Goal: Navigation & Orientation: Find specific page/section

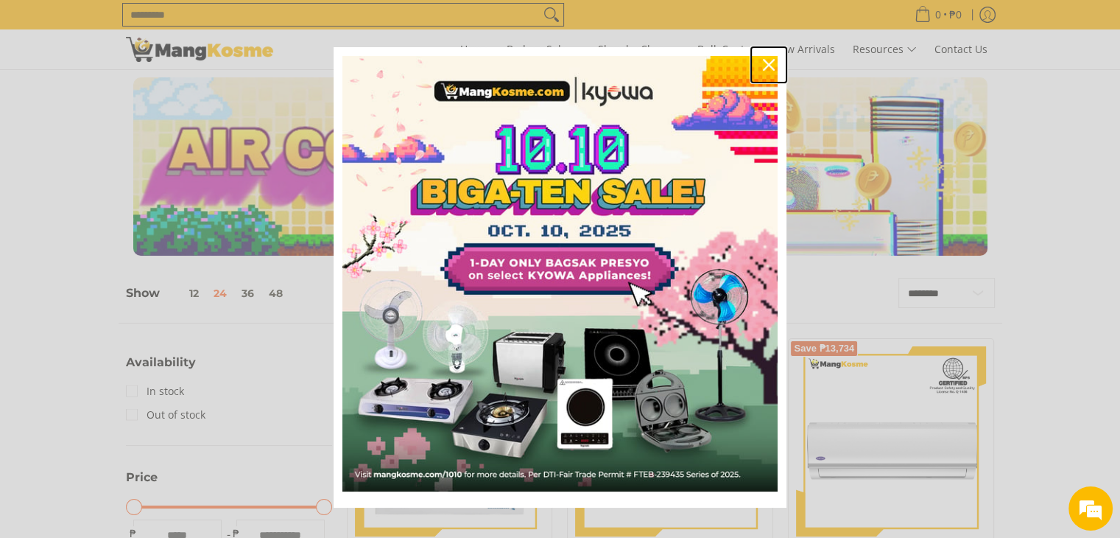
click at [765, 63] on icon "close icon" at bounding box center [769, 65] width 12 height 12
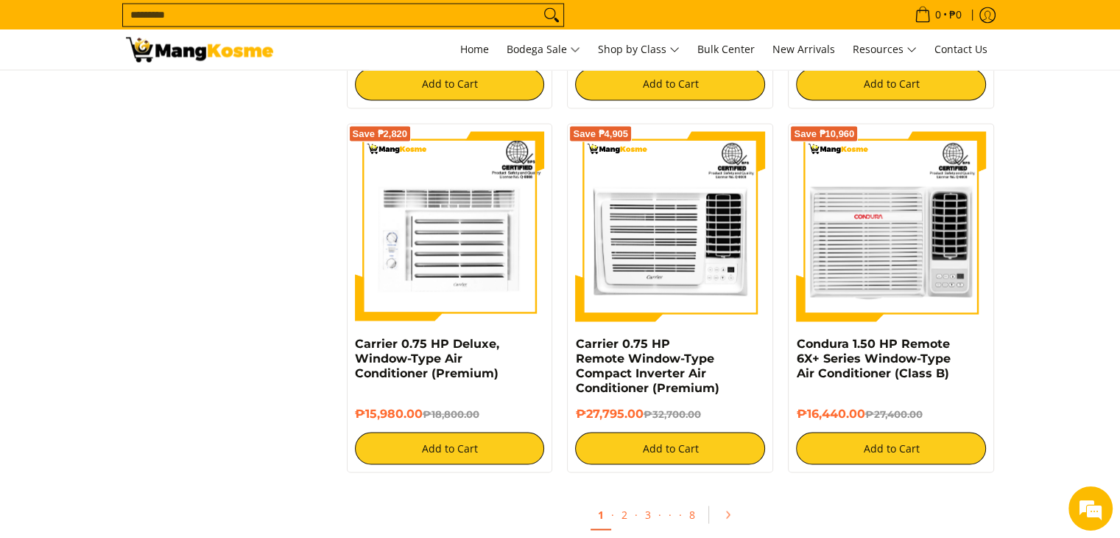
scroll to position [2946, 0]
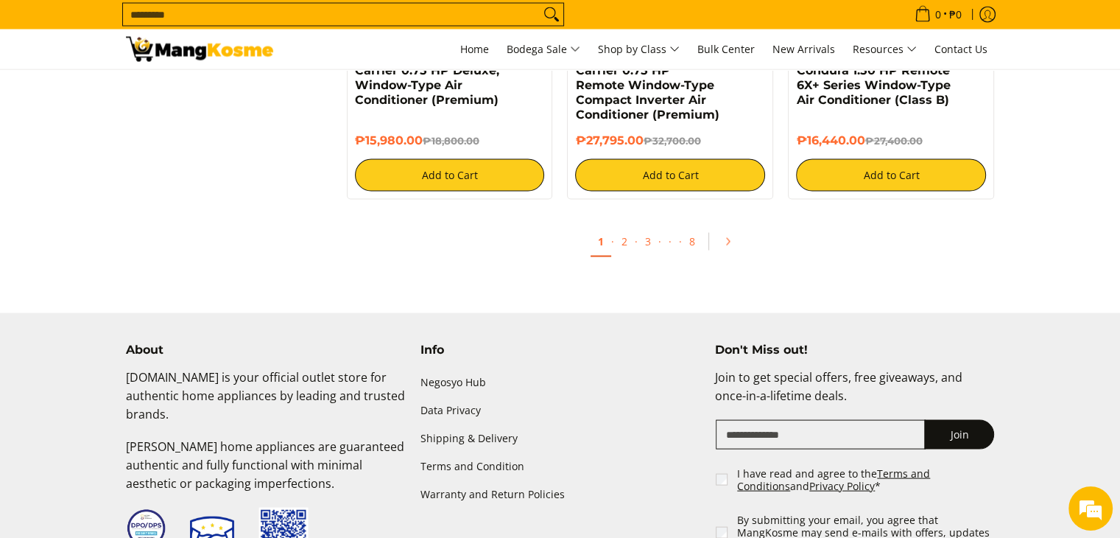
click at [204, 51] on img at bounding box center [199, 49] width 147 height 25
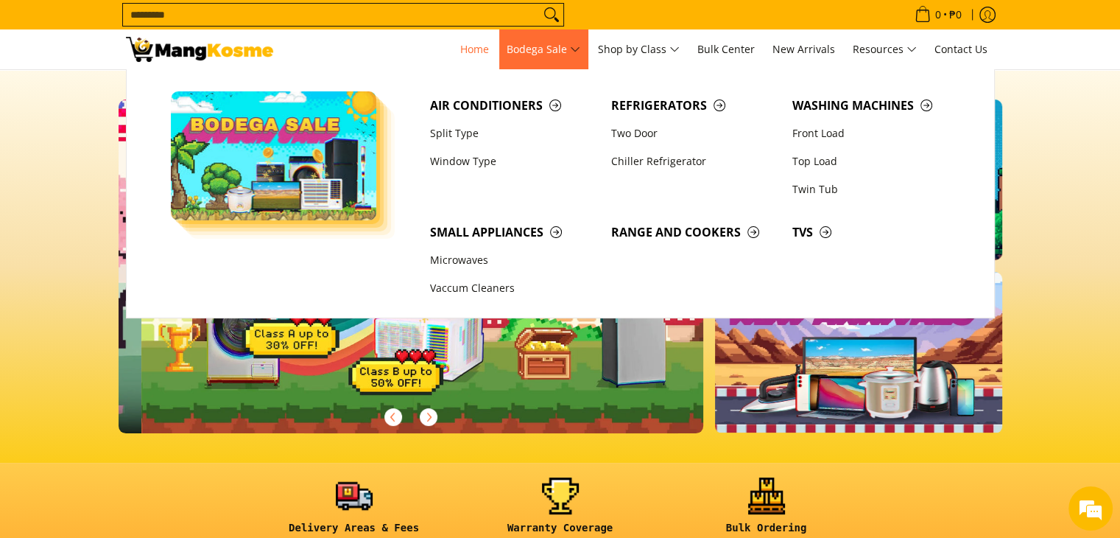
scroll to position [0, 586]
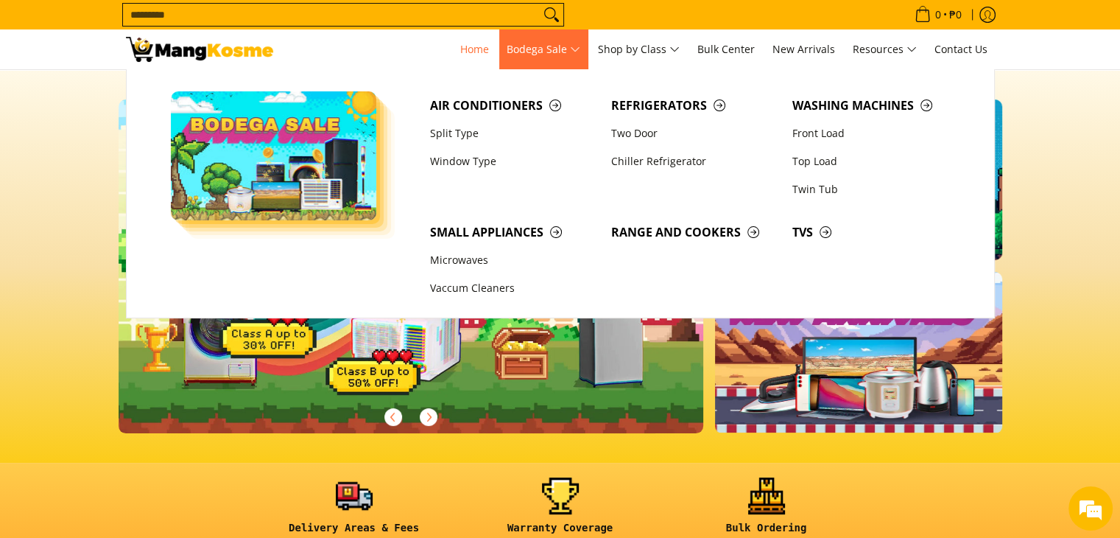
click at [557, 41] on span "Bodega Sale" at bounding box center [544, 50] width 74 height 18
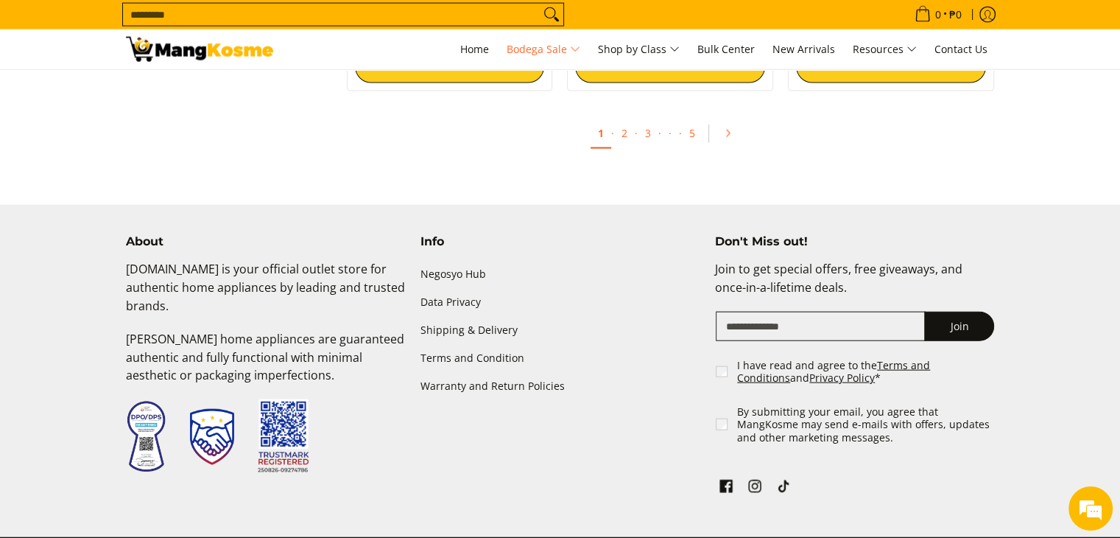
scroll to position [3379, 0]
